Goal: Browse casually: Explore the website without a specific task or goal

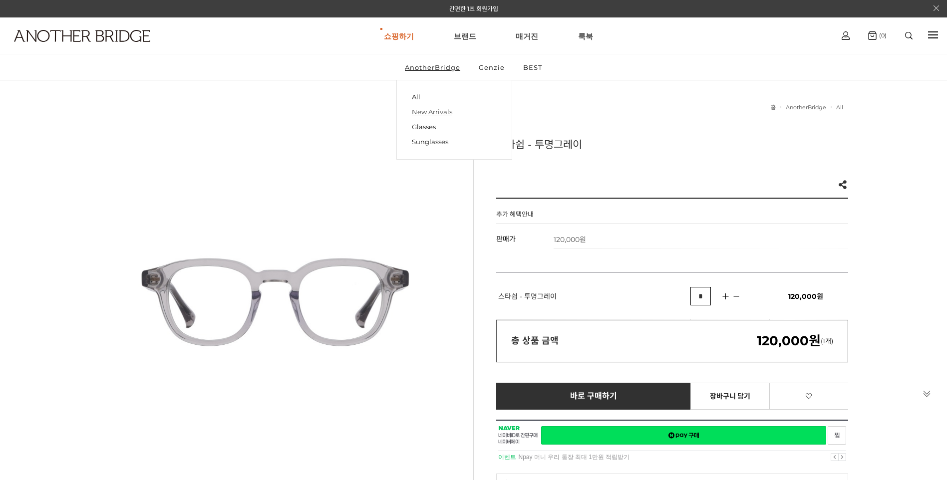
click at [434, 111] on link "New Arrivals" at bounding box center [454, 111] width 85 height 15
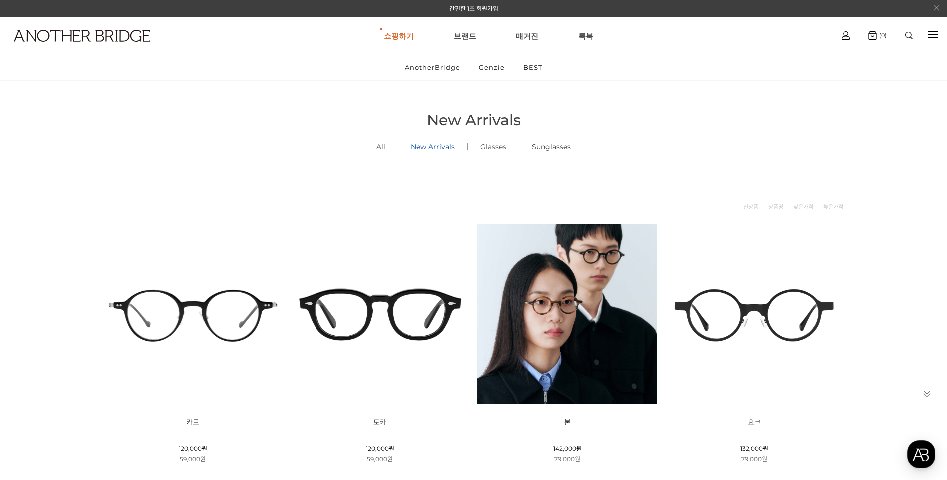
click at [547, 146] on link "Sunglasses ()" at bounding box center [551, 147] width 64 height 34
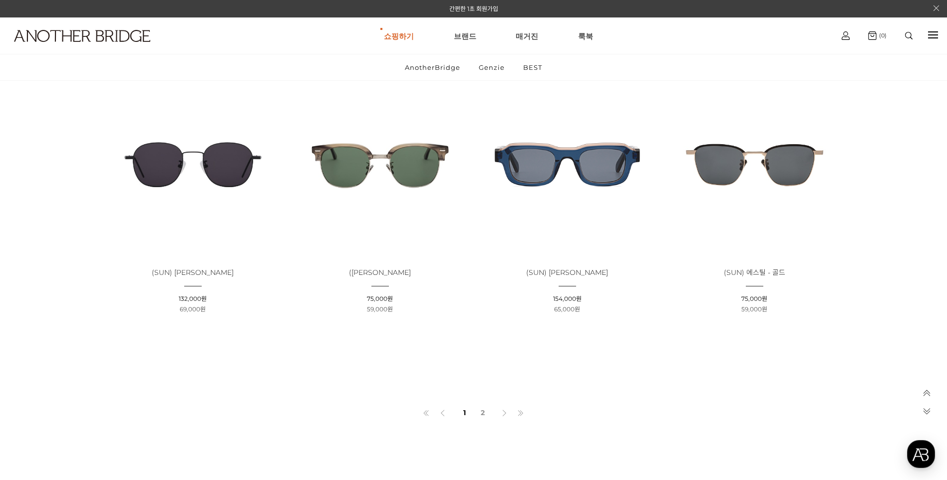
scroll to position [667, 0]
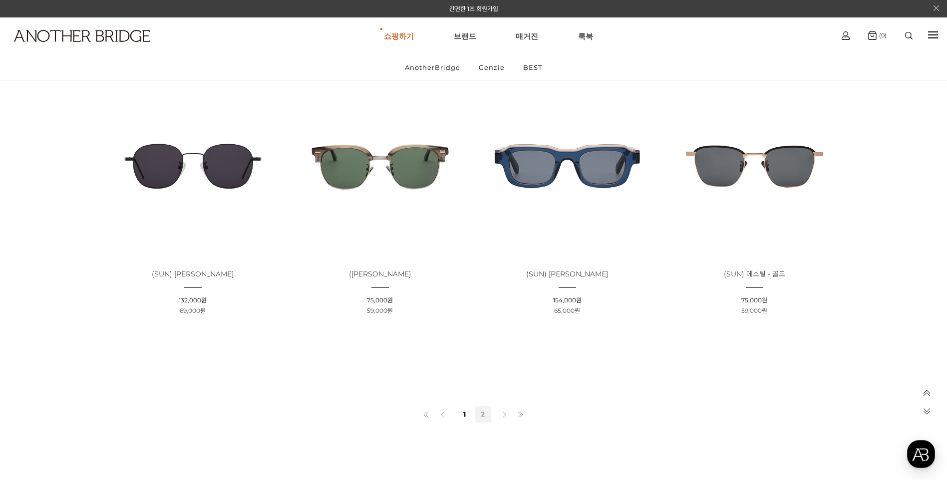
click at [483, 415] on link "2" at bounding box center [483, 414] width 16 height 17
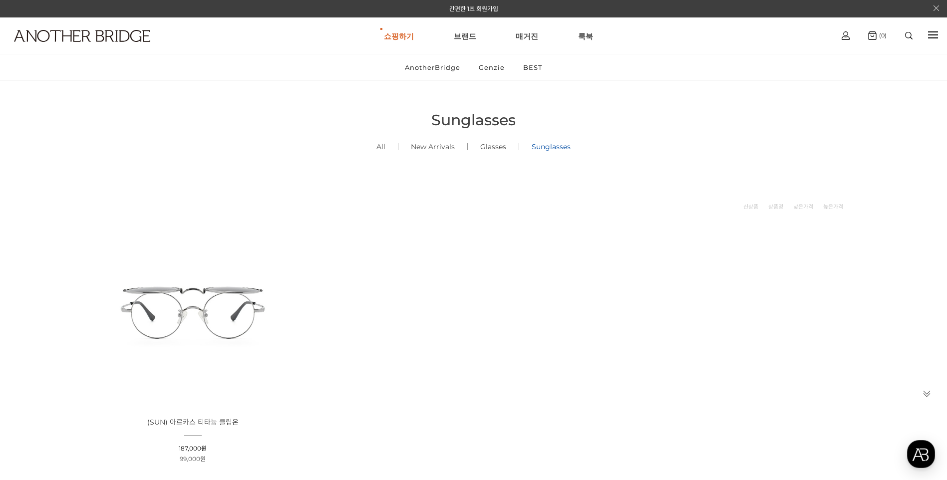
click at [506, 147] on link "Glasses ()" at bounding box center [493, 147] width 51 height 34
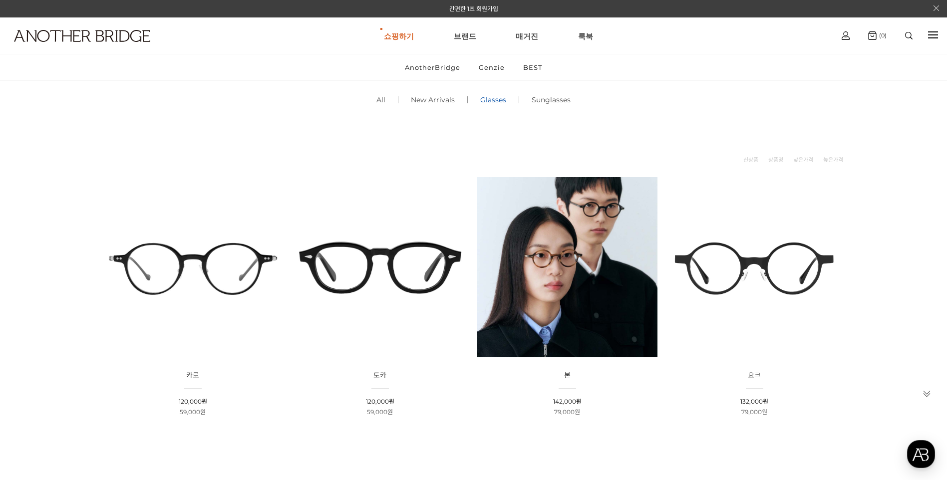
scroll to position [44, 0]
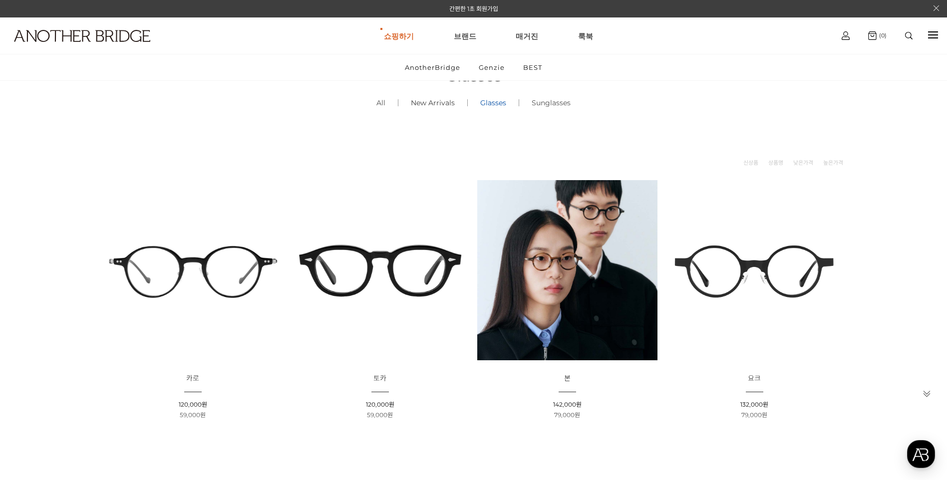
click at [431, 104] on link "New Arrivals ()" at bounding box center [432, 103] width 69 height 34
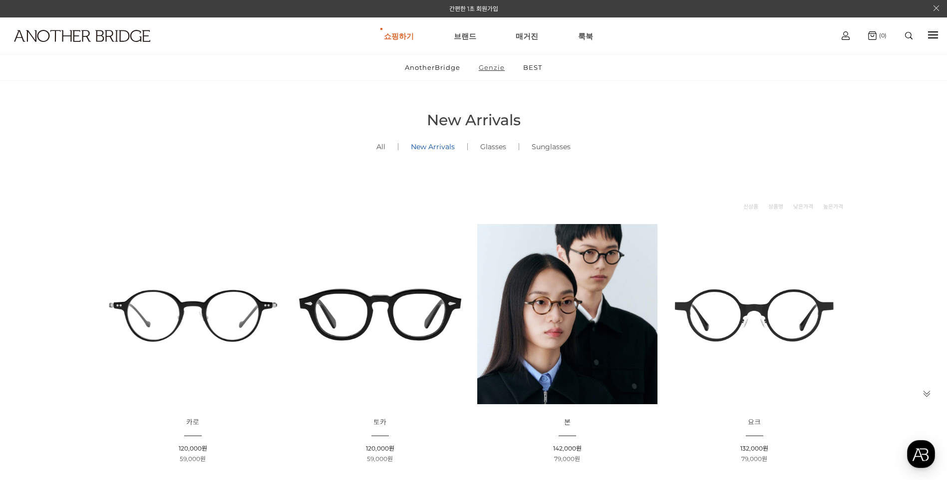
click at [498, 66] on link "Genzie" at bounding box center [491, 67] width 43 height 26
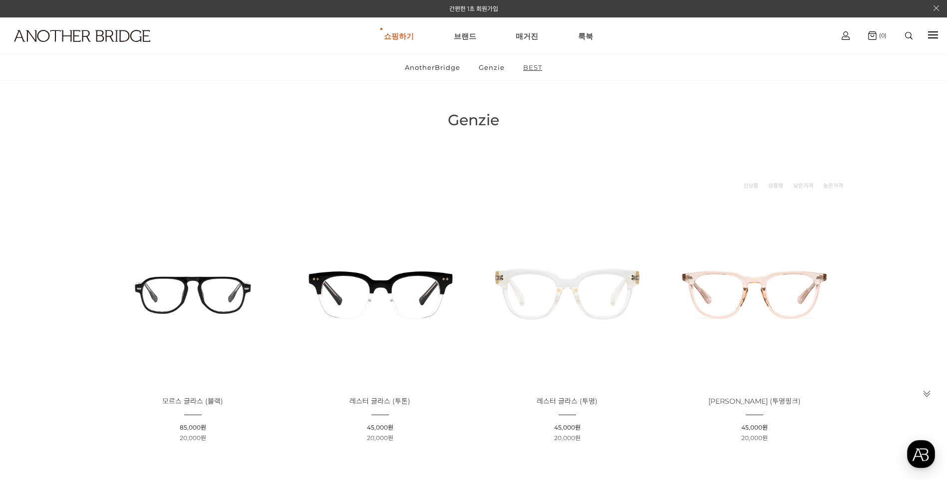
click at [531, 72] on link "BEST" at bounding box center [533, 67] width 36 height 26
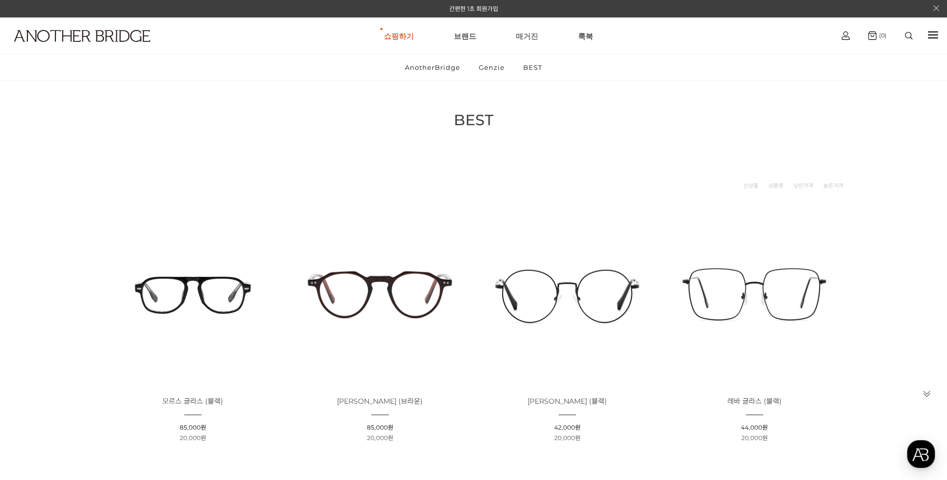
click at [532, 38] on link "매거진" at bounding box center [527, 36] width 22 height 36
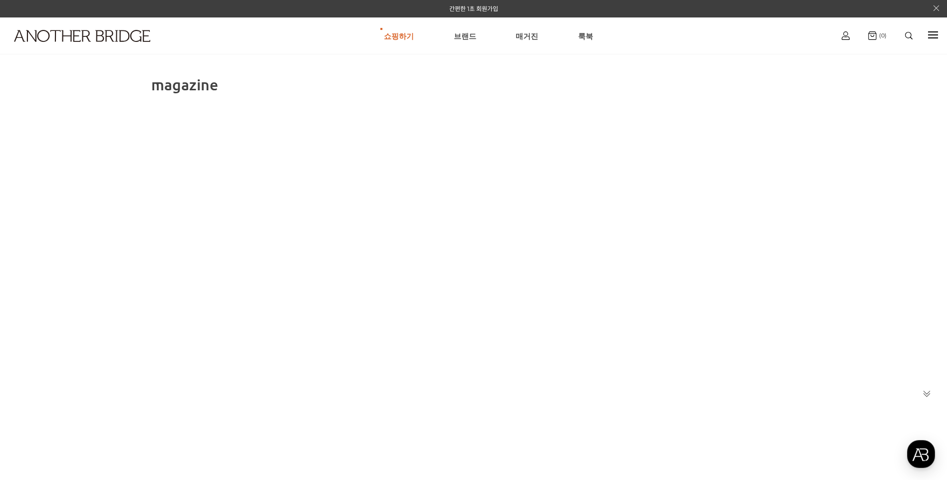
click at [457, 36] on link "브랜드" at bounding box center [465, 36] width 22 height 36
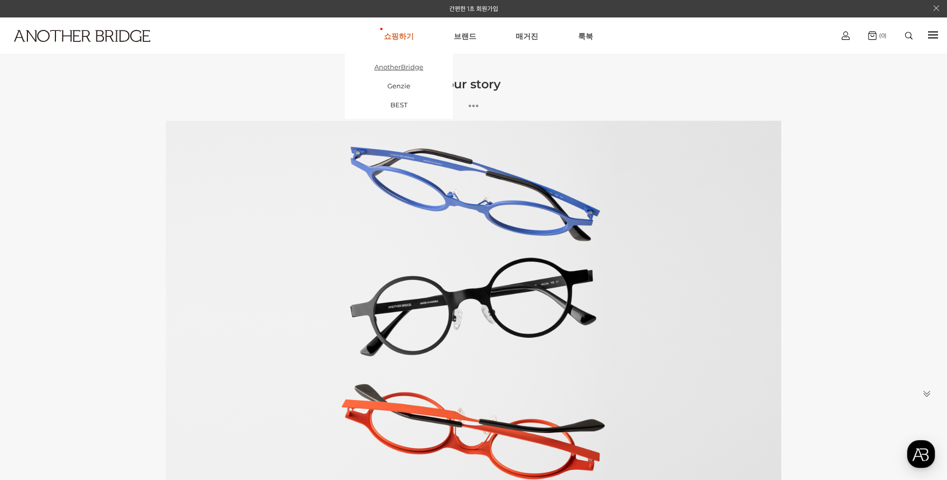
click at [405, 65] on link "AnotherBridge" at bounding box center [399, 66] width 108 height 19
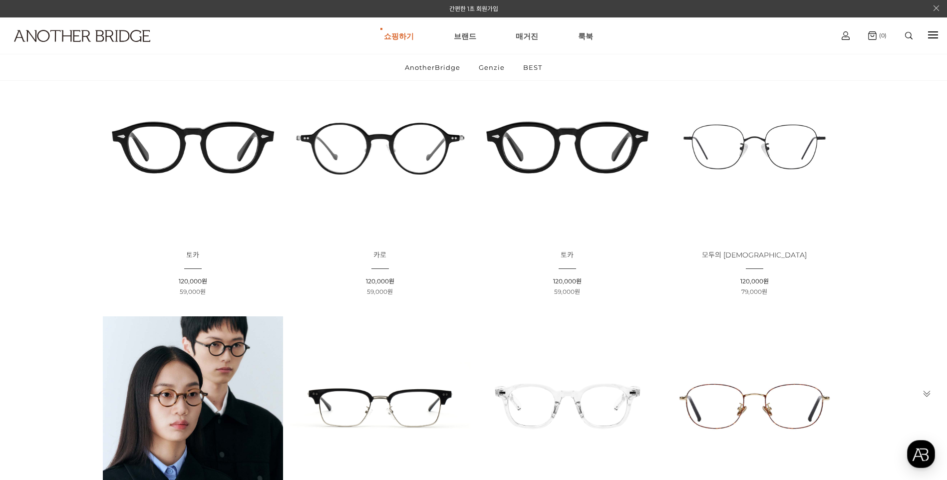
scroll to position [158, 0]
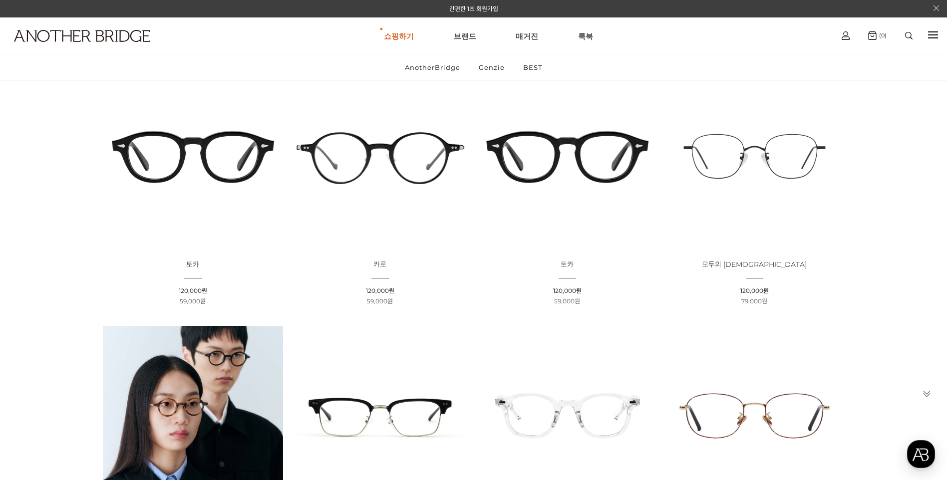
click at [560, 156] on img at bounding box center [567, 156] width 180 height 180
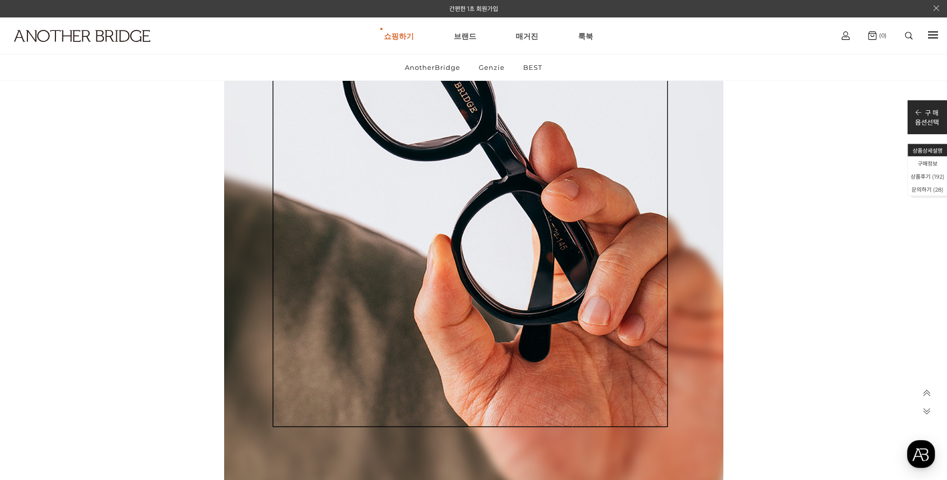
scroll to position [18047, 0]
